Goal: Check status: Check status

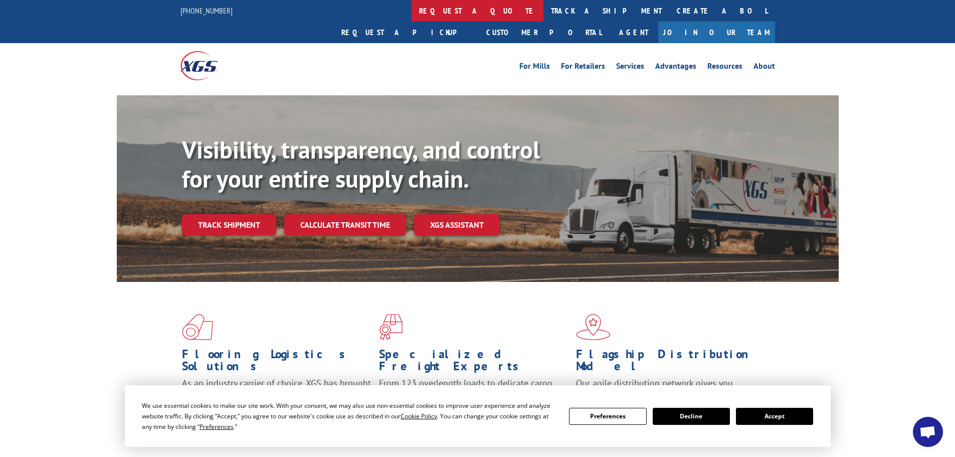
click at [412, 3] on link "request a quote" at bounding box center [478, 11] width 132 height 22
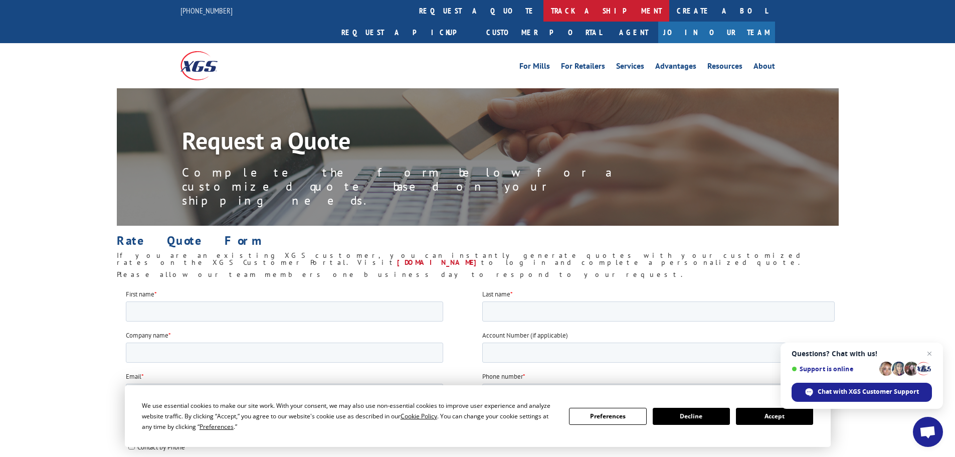
click at [543, 12] on link "track a shipment" at bounding box center [606, 11] width 126 height 22
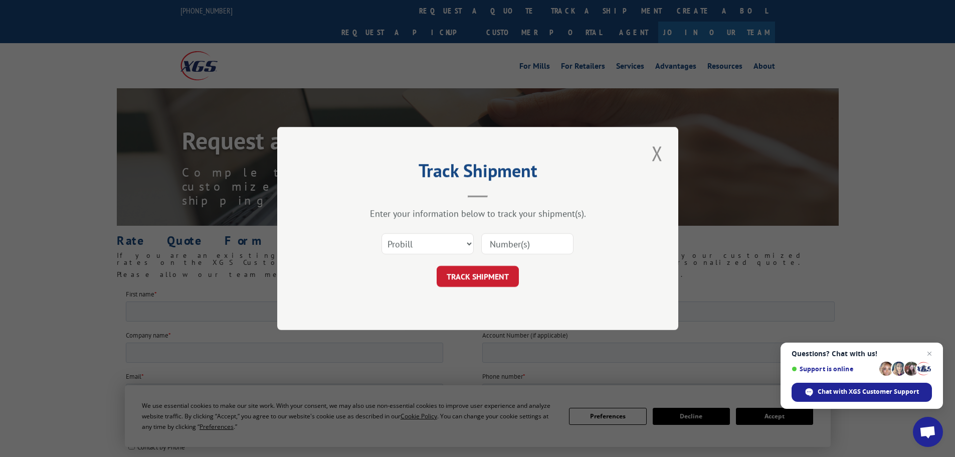
click at [522, 244] on input at bounding box center [527, 243] width 92 height 21
paste input "17153295"
type input "17153295"
click at [484, 279] on button "TRACK SHIPMENT" at bounding box center [478, 276] width 82 height 21
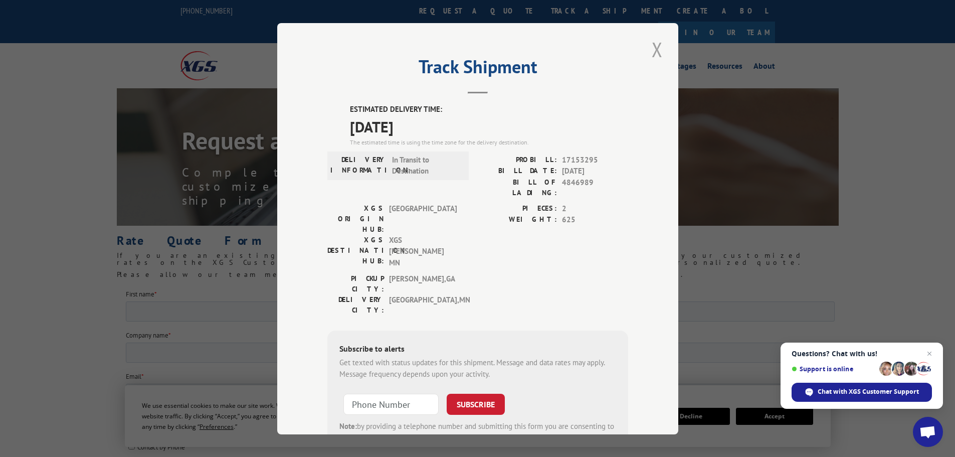
click at [658, 43] on button "Close modal" at bounding box center [657, 50] width 17 height 28
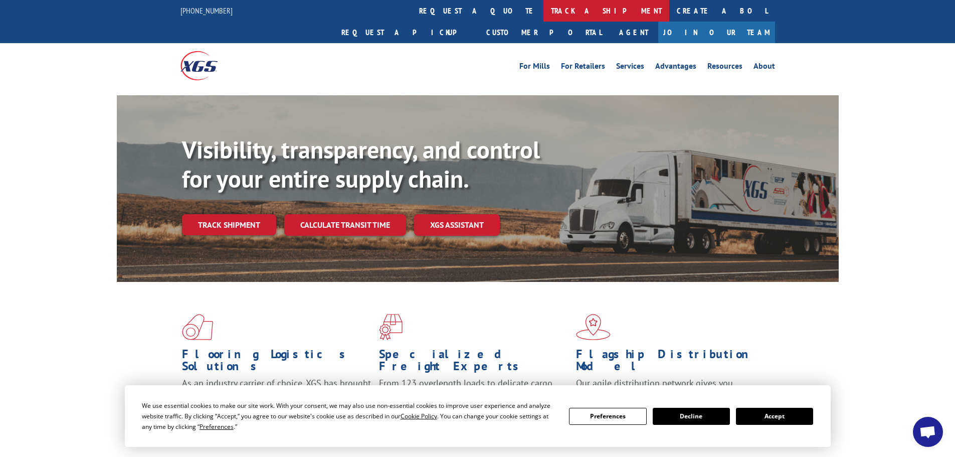
click at [543, 11] on link "track a shipment" at bounding box center [606, 11] width 126 height 22
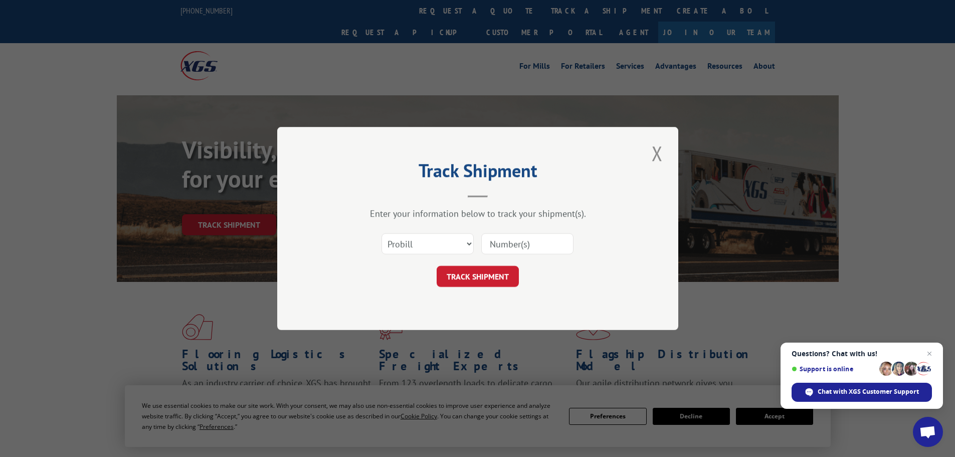
drag, startPoint x: 527, startPoint y: 255, endPoint x: 525, endPoint y: 235, distance: 19.7
click at [526, 254] on div at bounding box center [527, 243] width 92 height 23
click at [524, 235] on input at bounding box center [527, 243] width 92 height 21
paste input "420401"
type input "420401"
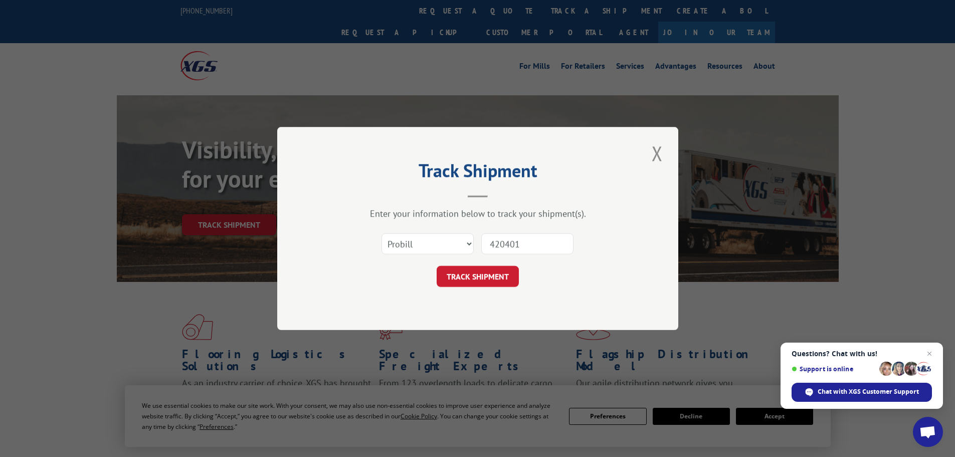
click at [492, 277] on button "TRACK SHIPMENT" at bounding box center [478, 276] width 82 height 21
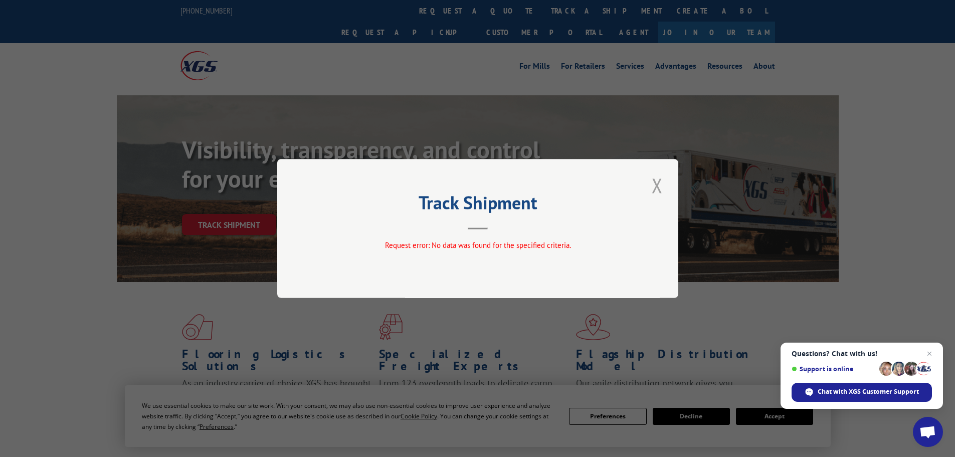
click at [658, 188] on button "Close modal" at bounding box center [657, 185] width 17 height 28
